Goal: Communication & Community: Answer question/provide support

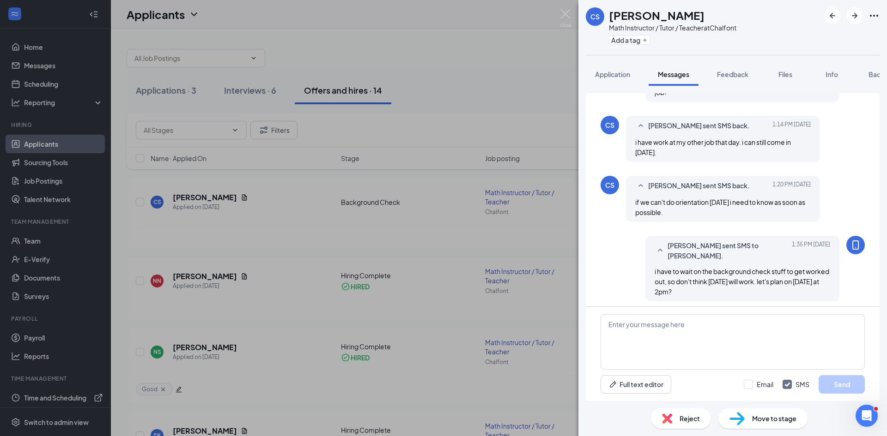
scroll to position [488, 0]
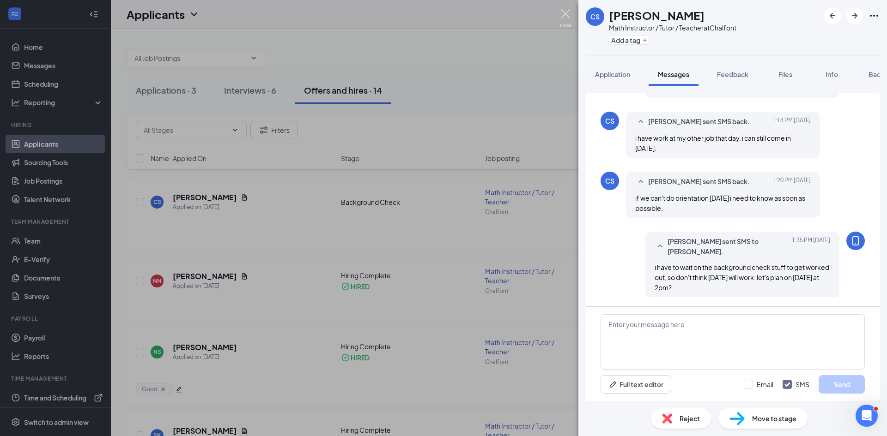
click at [569, 14] on img at bounding box center [566, 18] width 12 height 18
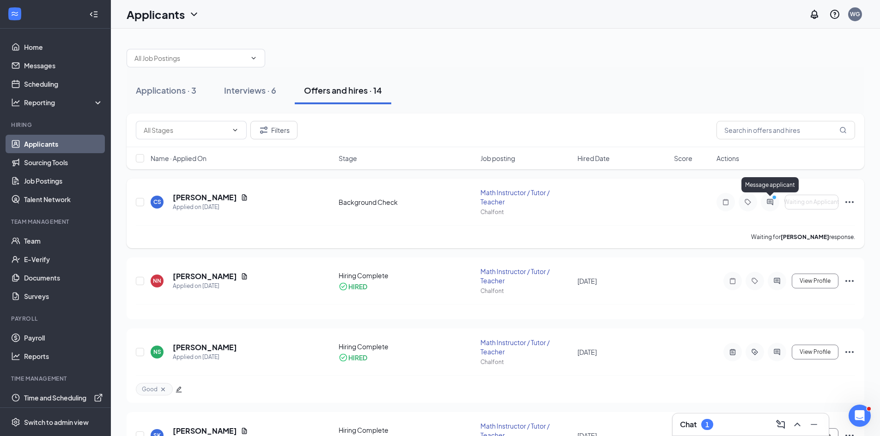
click at [767, 202] on icon "ActiveChat" at bounding box center [769, 202] width 11 height 7
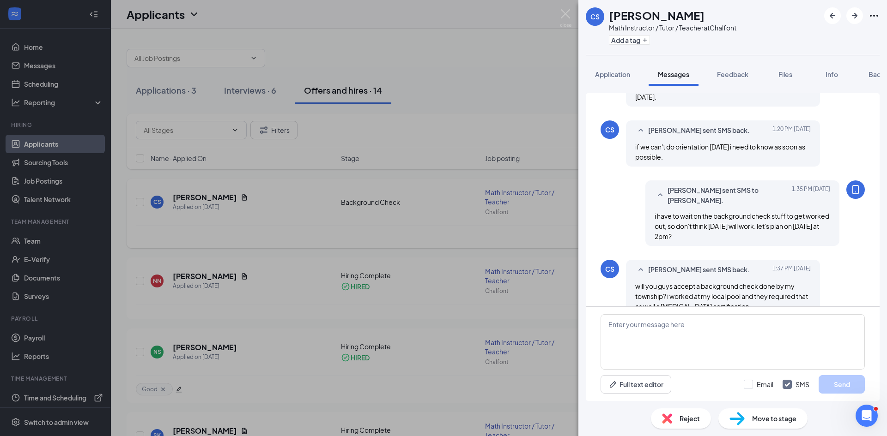
scroll to position [435, 0]
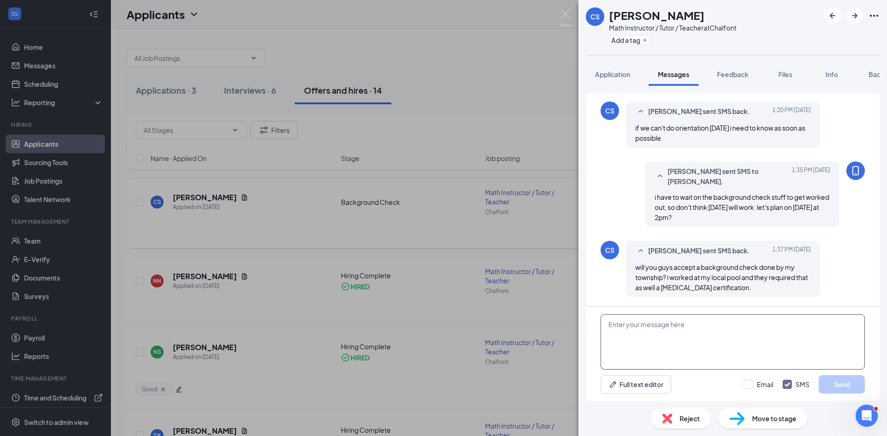
click at [656, 333] on textarea at bounding box center [732, 342] width 264 height 55
click at [701, 332] on textarea at bounding box center [732, 342] width 264 height 55
click at [701, 328] on textarea at bounding box center [732, 342] width 264 height 55
type textarea "h"
drag, startPoint x: 687, startPoint y: 326, endPoint x: 764, endPoint y: 330, distance: 76.8
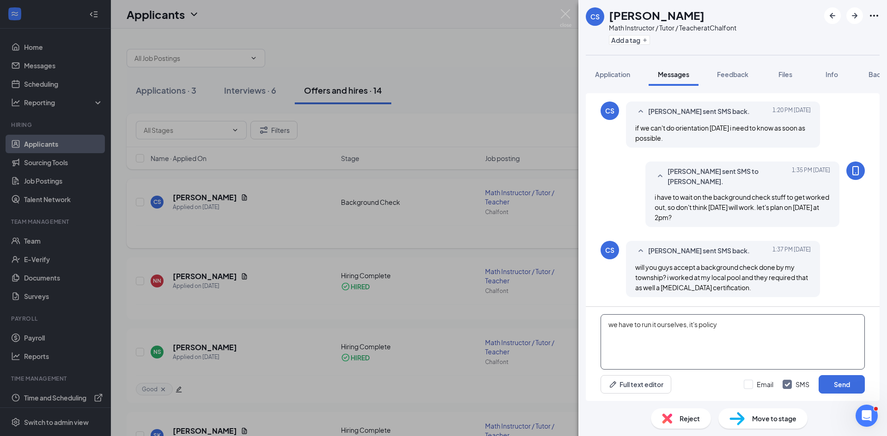
click at [764, 330] on textarea "we have to run it ourselves, it's policy" at bounding box center [732, 342] width 264 height 55
click at [608, 326] on textarea "we have to run it ourselves" at bounding box center [732, 342] width 264 height 55
click at [723, 331] on textarea "We have to run it ourselves" at bounding box center [732, 342] width 264 height 55
click at [612, 326] on textarea "We have to run it ourselves" at bounding box center [732, 342] width 264 height 55
type textarea "No that would be convenient but we have to run it ourselves"
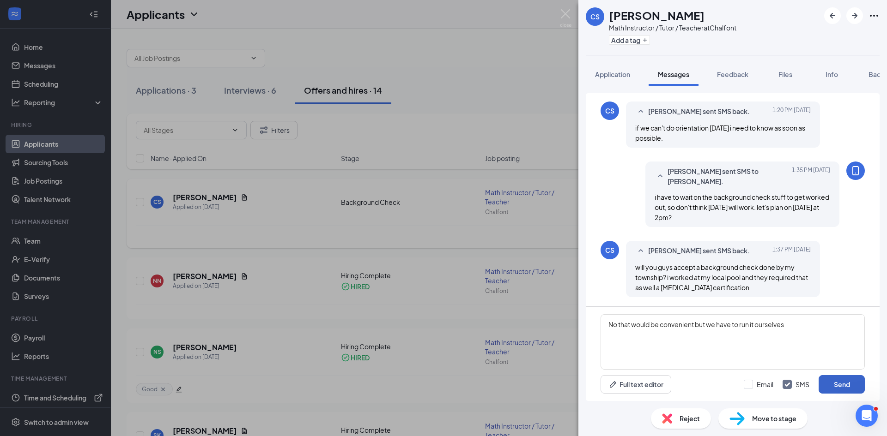
click at [837, 387] on button "Send" at bounding box center [841, 384] width 46 height 18
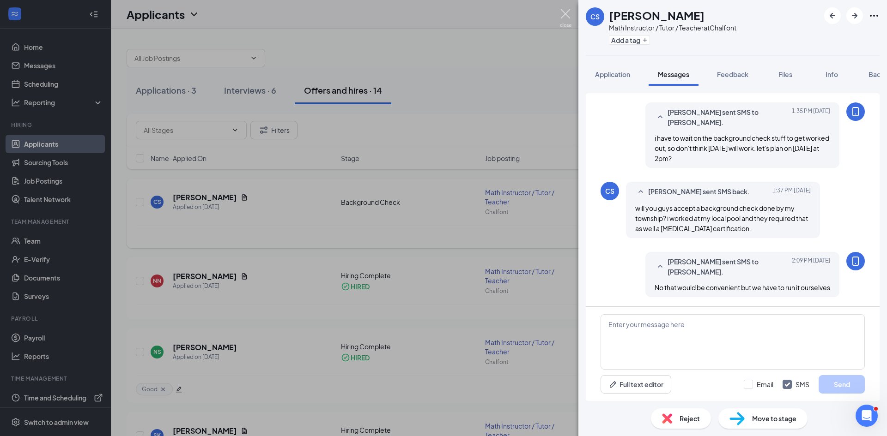
scroll to position [504, 0]
click at [564, 15] on img at bounding box center [566, 18] width 12 height 18
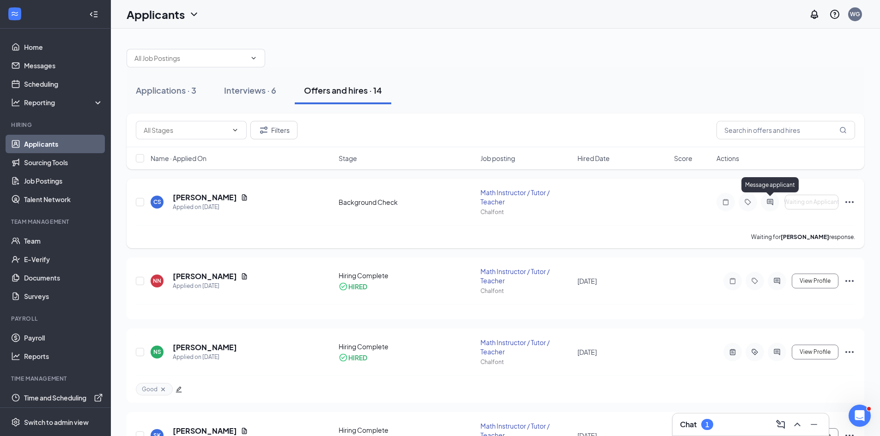
click at [771, 204] on icon "ActiveChat" at bounding box center [770, 202] width 6 height 6
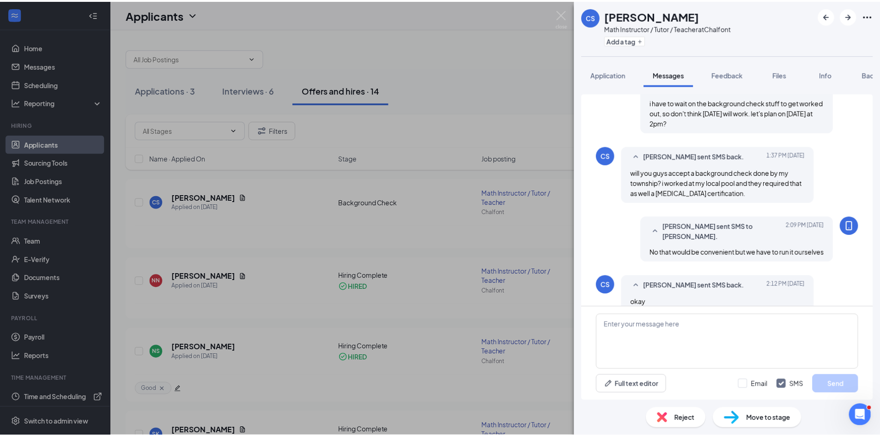
scroll to position [467, 0]
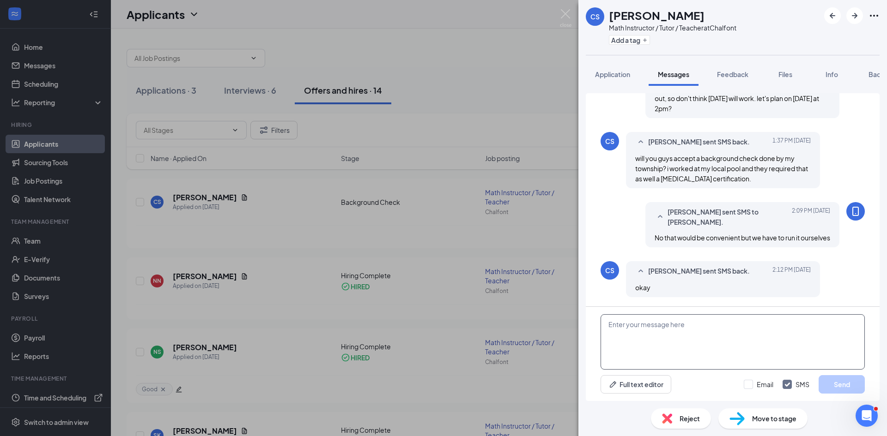
click at [689, 343] on textarea at bounding box center [732, 342] width 264 height 55
click at [564, 11] on img at bounding box center [566, 18] width 12 height 18
